Goal: Contribute content

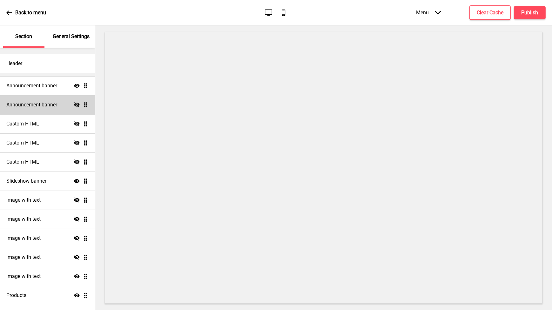
click at [33, 104] on h4 "Announcement banner" at bounding box center [31, 104] width 51 height 7
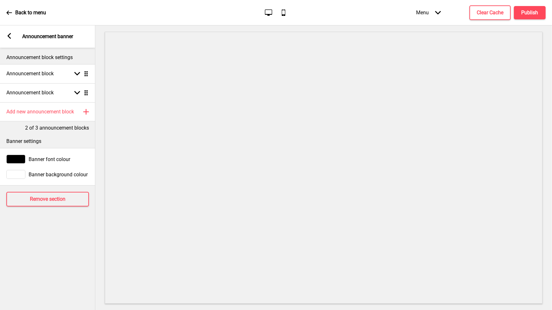
click at [10, 39] on div "Arrow left" at bounding box center [9, 36] width 6 height 7
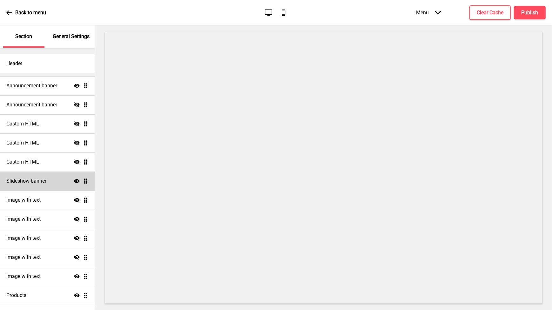
click at [34, 181] on h4 "Slideshow banner" at bounding box center [26, 180] width 40 height 7
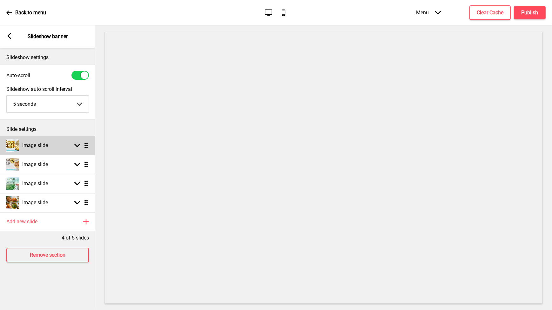
click at [75, 148] on div "Image slide Arrow down Drag" at bounding box center [47, 145] width 95 height 19
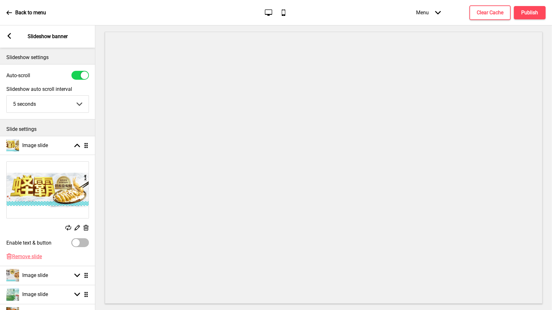
click at [86, 229] on rect at bounding box center [86, 227] width 7 height 7
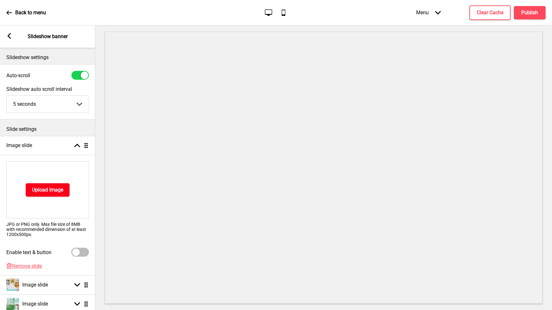
click at [58, 190] on h4 "Upload Image" at bounding box center [47, 189] width 31 height 7
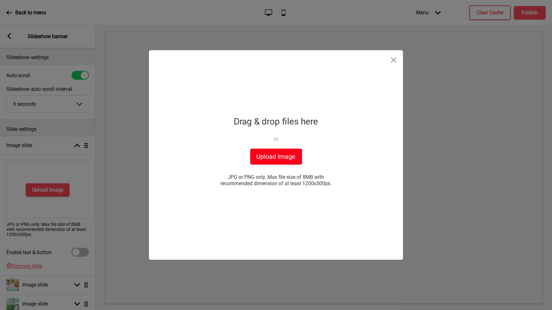
click at [262, 160] on button "Upload Image" at bounding box center [276, 157] width 52 height 16
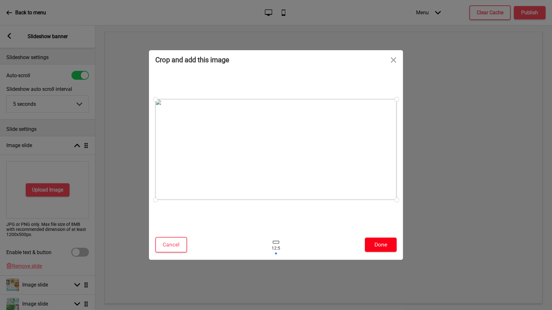
click at [379, 245] on button "Done" at bounding box center [381, 244] width 32 height 14
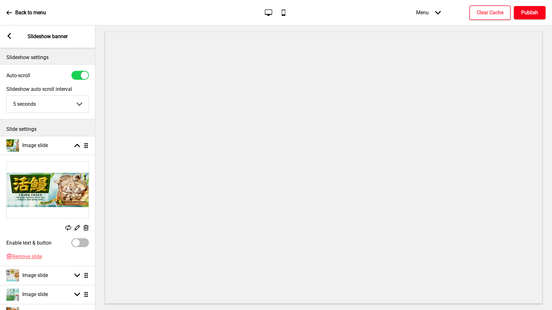
click at [528, 14] on h4 "Publish" at bounding box center [529, 12] width 17 height 7
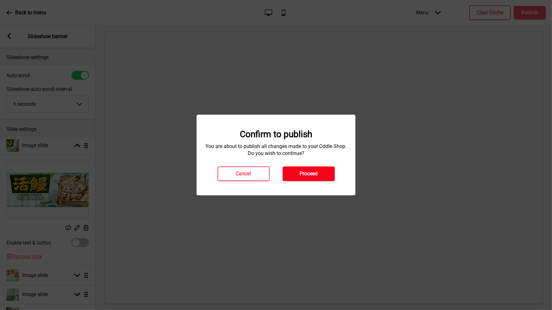
click at [317, 175] on h4 "Proceed" at bounding box center [308, 173] width 18 height 7
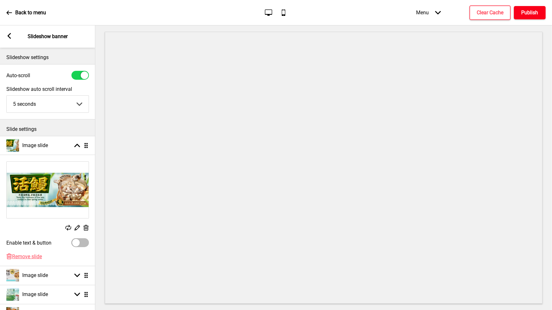
click at [526, 12] on h4 "Publish" at bounding box center [529, 12] width 17 height 7
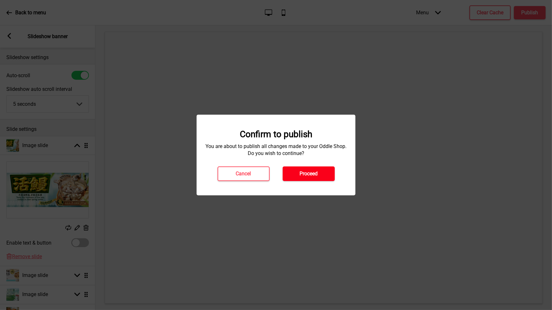
click at [306, 174] on h4 "Proceed" at bounding box center [308, 173] width 18 height 7
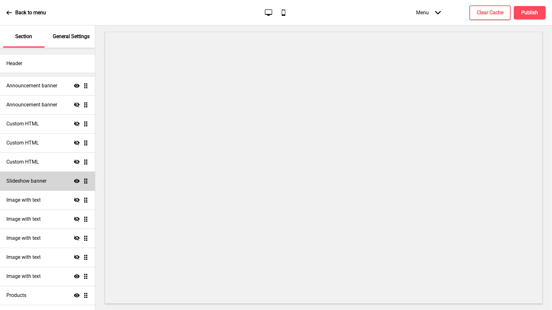
click at [33, 183] on h4 "Slideshow banner" at bounding box center [26, 180] width 40 height 7
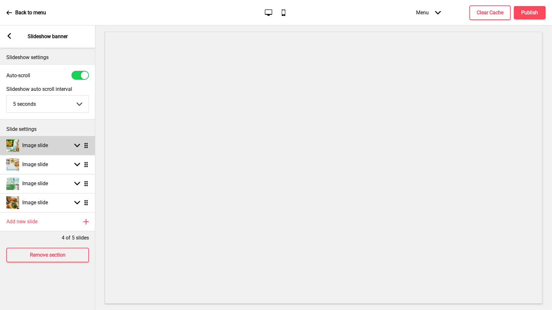
click at [56, 145] on div "Image slide Arrow down Drag" at bounding box center [47, 145] width 95 height 19
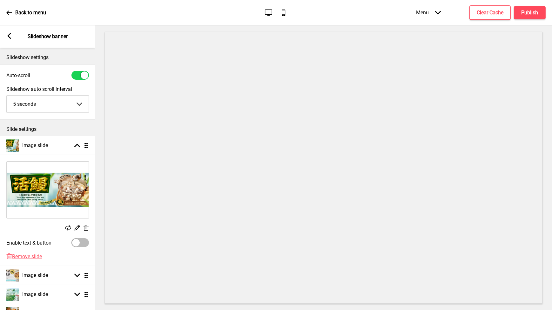
click at [89, 228] on rect at bounding box center [86, 227] width 7 height 7
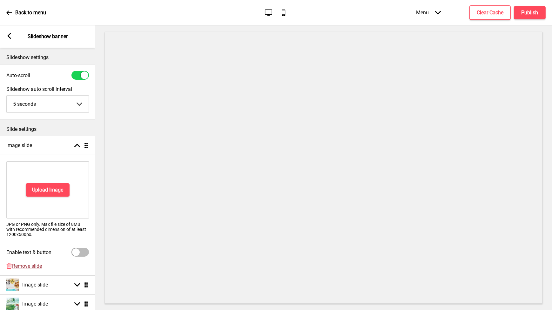
click at [29, 268] on span "Remove slide" at bounding box center [27, 266] width 30 height 6
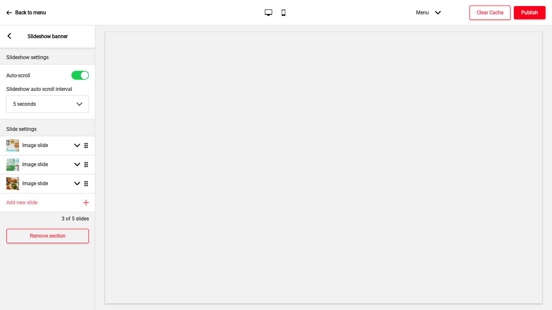
click at [525, 14] on h4 "Publish" at bounding box center [529, 12] width 17 height 7
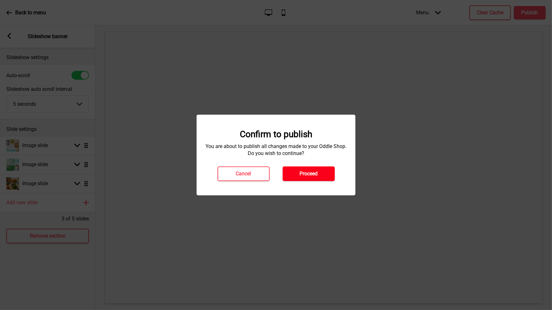
click at [302, 177] on button "Proceed" at bounding box center [309, 173] width 52 height 15
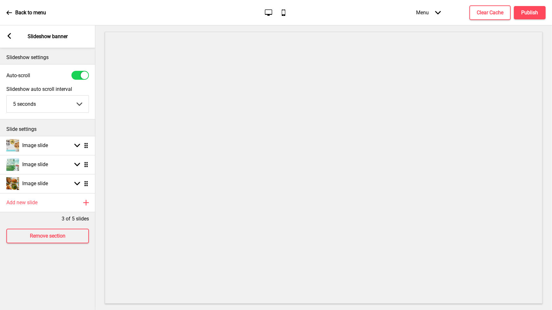
click at [5, 10] on div "Back to menu Desktop Mobile Menu Arrow down Product Page Store Information Chec…" at bounding box center [276, 12] width 552 height 25
click at [6, 12] on icon at bounding box center [9, 13] width 6 height 6
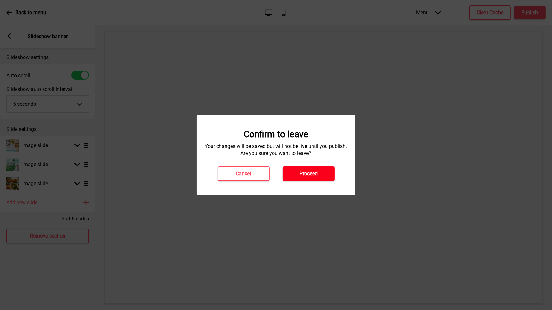
click at [297, 175] on button "Proceed" at bounding box center [309, 173] width 52 height 15
